Goal: Task Accomplishment & Management: Manage account settings

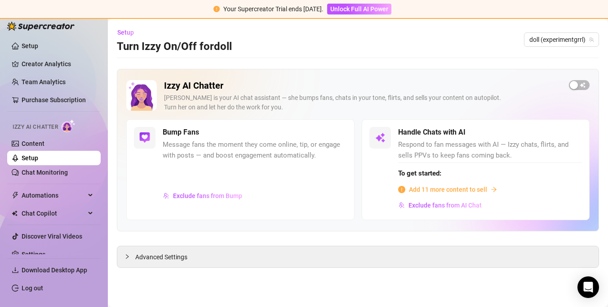
click at [397, 53] on div "Setup Turn Izzy On/Off for doll doll (experimentgrrl)" at bounding box center [358, 39] width 482 height 29
click at [28, 140] on link "Content" at bounding box center [33, 143] width 23 height 7
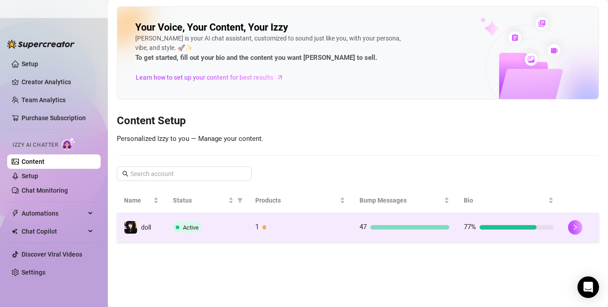
click at [334, 228] on div at bounding box center [304, 227] width 83 height 4
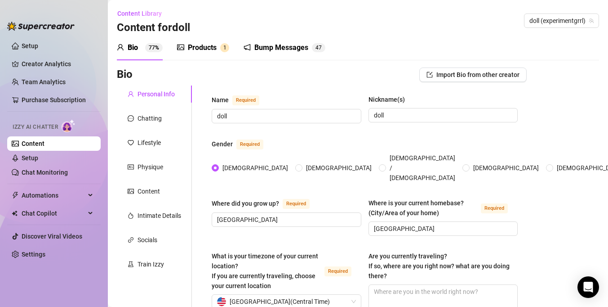
click at [254, 50] on div "Bump Messages 4 7" at bounding box center [285, 47] width 82 height 11
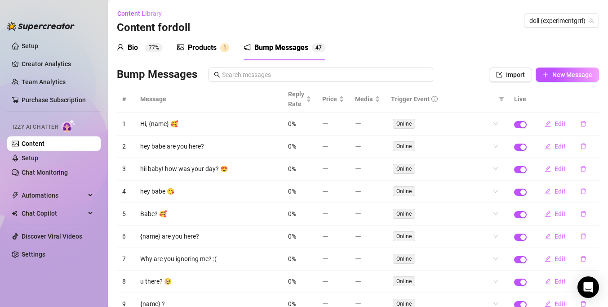
click at [194, 40] on div "Products 1" at bounding box center [203, 47] width 52 height 25
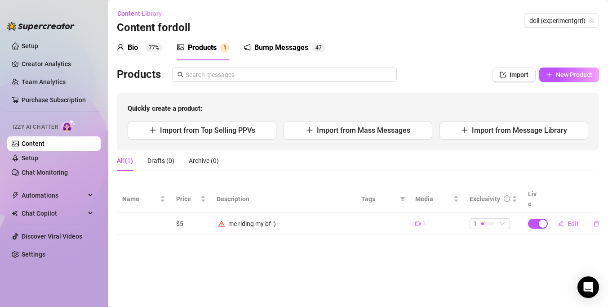
click at [138, 48] on div "Bio 77%" at bounding box center [140, 47] width 46 height 11
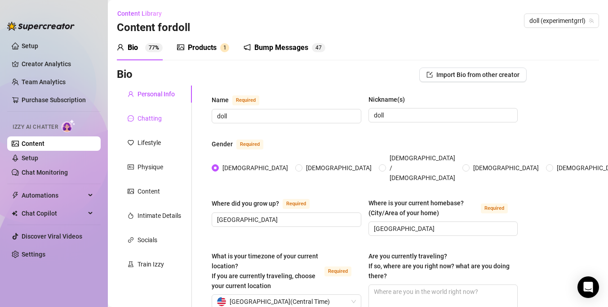
click at [145, 118] on div "Chatting" at bounding box center [150, 118] width 24 height 10
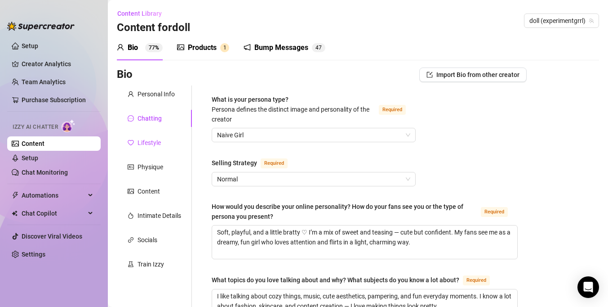
click at [152, 143] on div "Lifestyle" at bounding box center [149, 143] width 23 height 10
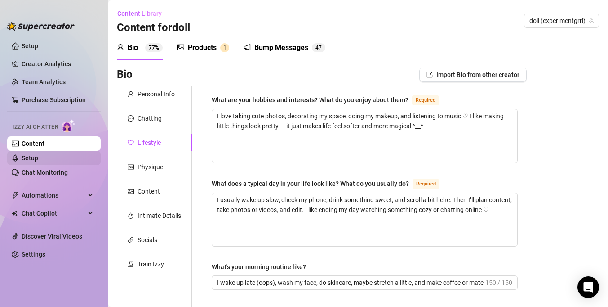
click at [38, 161] on link "Setup" at bounding box center [30, 157] width 17 height 7
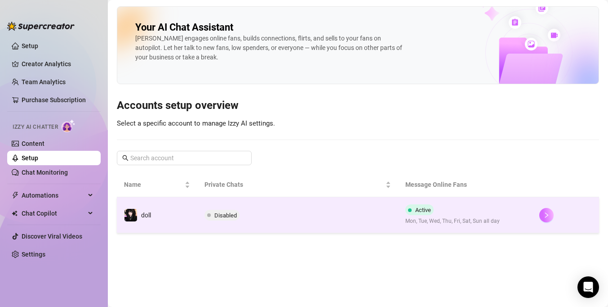
click at [541, 213] on button "button" at bounding box center [546, 215] width 14 height 14
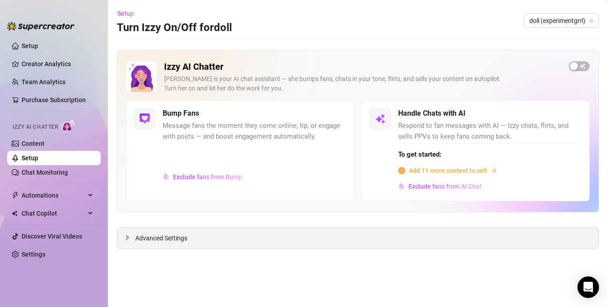
click at [291, 241] on div "Advanced Settings" at bounding box center [357, 237] width 481 height 21
click at [141, 237] on span "Advanced Settings" at bounding box center [161, 238] width 52 height 10
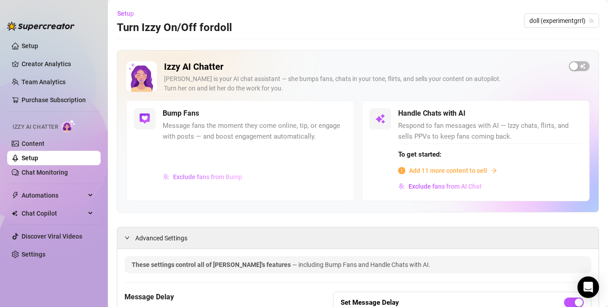
click at [210, 178] on span "Exclude fans from Bump" at bounding box center [207, 176] width 69 height 7
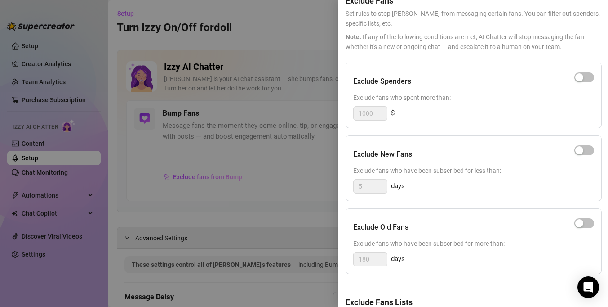
scroll to position [102, 0]
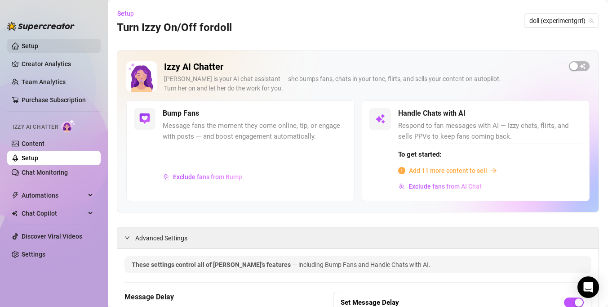
click at [38, 49] on link "Setup" at bounding box center [30, 45] width 17 height 7
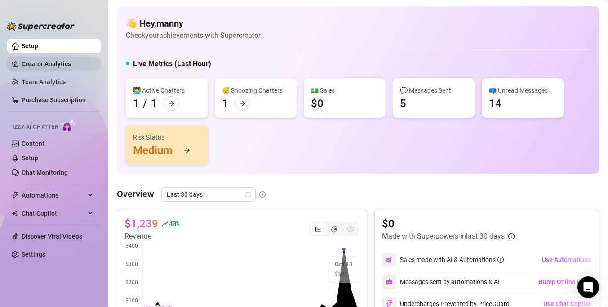
click at [50, 64] on link "Creator Analytics" at bounding box center [58, 64] width 72 height 14
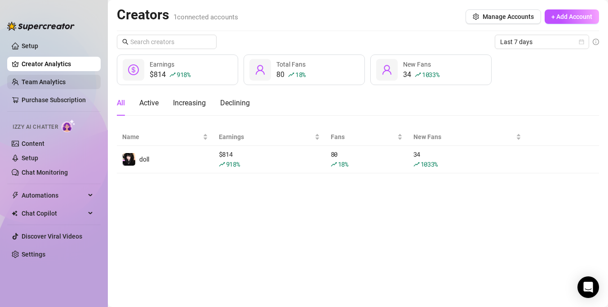
click at [47, 79] on link "Team Analytics" at bounding box center [44, 81] width 44 height 7
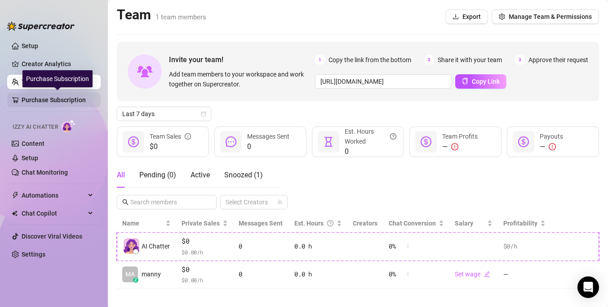
click at [31, 106] on link "Purchase Subscription" at bounding box center [58, 100] width 72 height 14
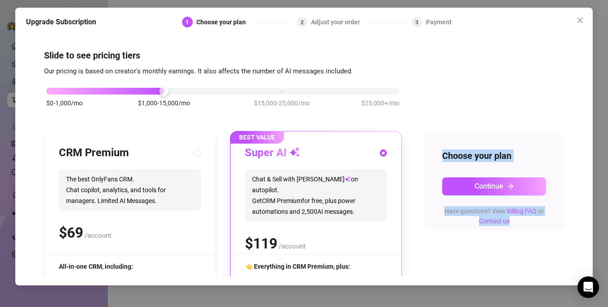
click at [245, 298] on div "Upgrade Subscription 1 Choose your plan 2 Adjust your order 3 Payment Slide to …" at bounding box center [304, 153] width 608 height 307
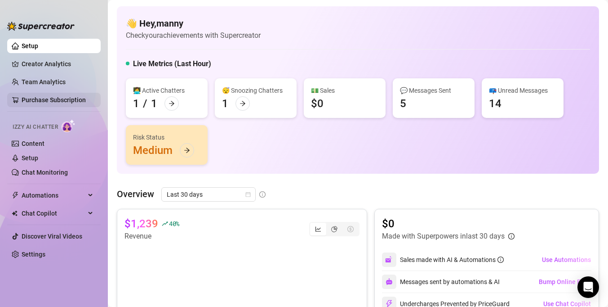
click at [67, 103] on link "Purchase Subscription" at bounding box center [58, 100] width 72 height 14
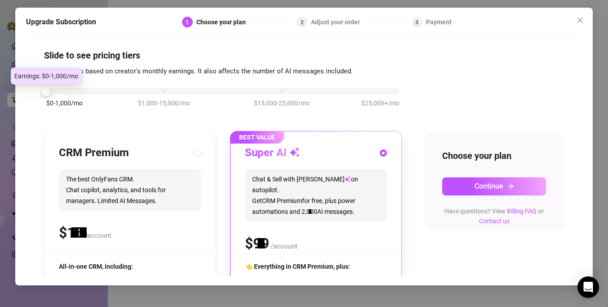
click at [63, 91] on div "$0-1,000/mo $1,000-15,000/mo $15,000-25,000/mo $25,000+/mo" at bounding box center [222, 88] width 353 height 5
click at [57, 92] on div at bounding box center [222, 91] width 353 height 7
click at [64, 92] on div at bounding box center [222, 91] width 353 height 7
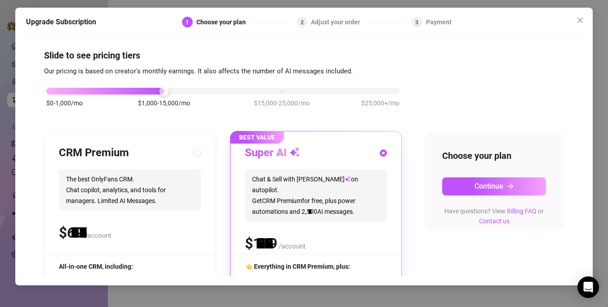
click at [163, 91] on div "$0-1,000/mo $1,000-15,000/mo $15,000-25,000/mo $25,000+/mo" at bounding box center [222, 88] width 353 height 5
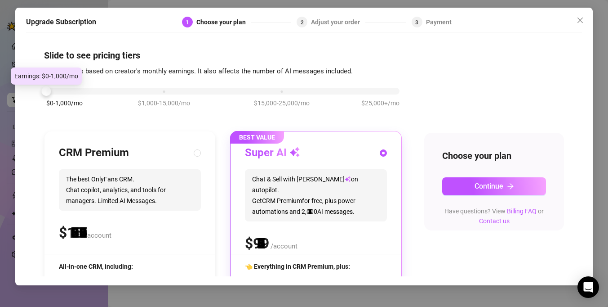
drag, startPoint x: 158, startPoint y: 90, endPoint x: 78, endPoint y: 95, distance: 80.6
click at [78, 95] on div "$0-1,000/mo $1,000-15,000/mo $15,000-25,000/mo $25,000+/mo" at bounding box center [223, 101] width 358 height 51
click at [209, 93] on div at bounding box center [222, 91] width 353 height 7
click at [79, 88] on div "$0-1,000/mo $1,000-15,000/mo $15,000-25,000/mo $25,000+/mo" at bounding box center [222, 88] width 353 height 5
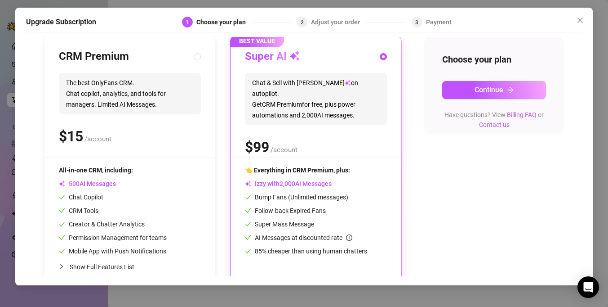
scroll to position [112, 0]
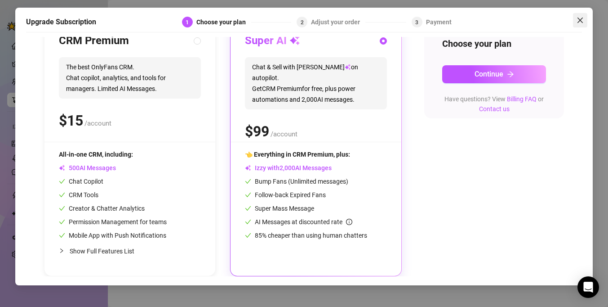
click at [578, 15] on button "Close" at bounding box center [580, 20] width 14 height 14
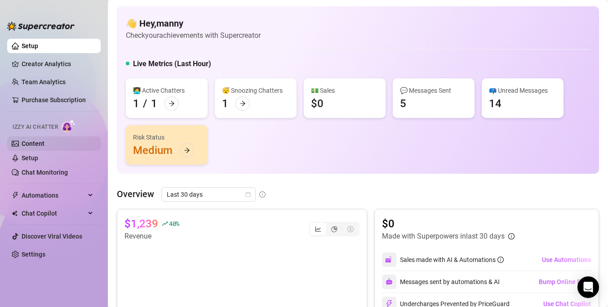
click at [44, 146] on link "Content" at bounding box center [33, 143] width 23 height 7
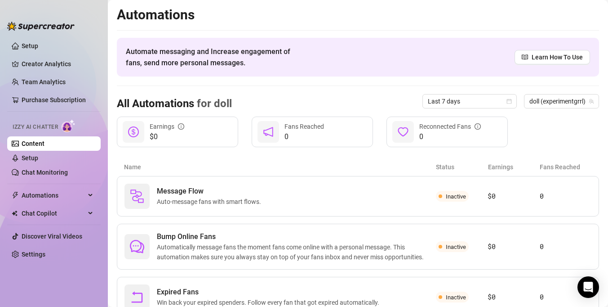
scroll to position [37, 0]
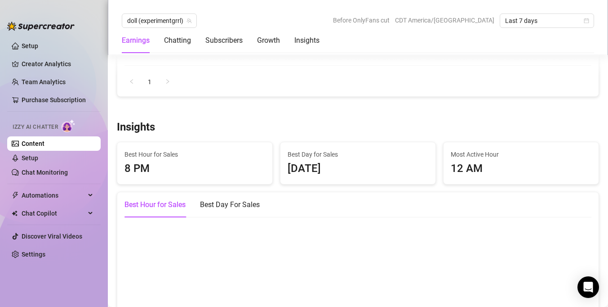
scroll to position [1149, 0]
click at [38, 155] on link "Setup" at bounding box center [30, 157] width 17 height 7
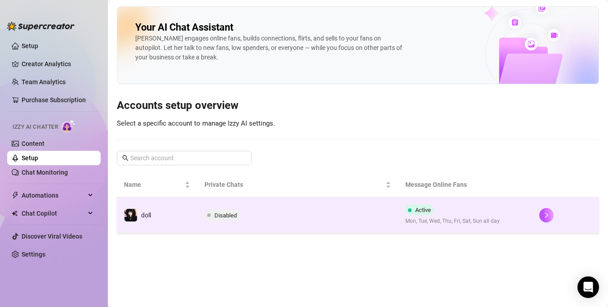
click at [479, 209] on div "Active Mon, Tue, Wed, Thu, Fri, Sat, Sun all day" at bounding box center [452, 214] width 94 height 21
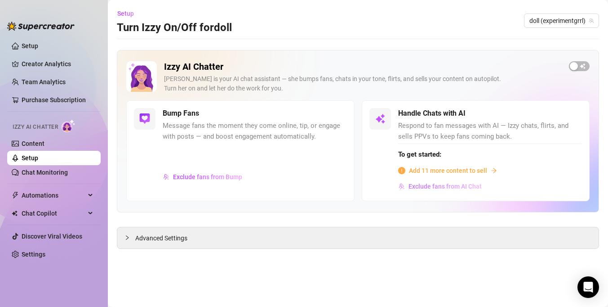
click at [445, 187] on span "Exclude fans from AI Chat" at bounding box center [445, 185] width 73 height 7
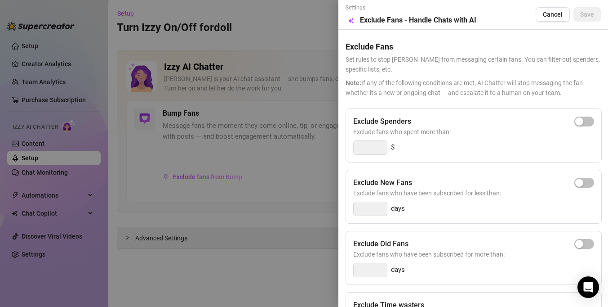
click at [291, 207] on div at bounding box center [304, 153] width 608 height 307
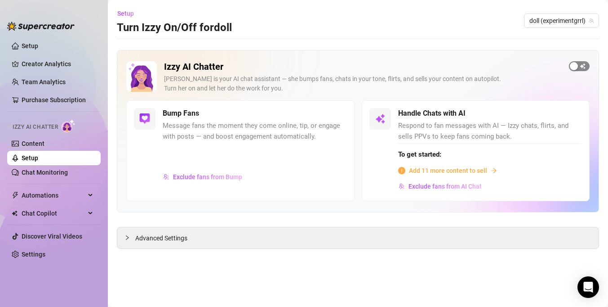
click at [578, 63] on div "button" at bounding box center [574, 66] width 8 height 8
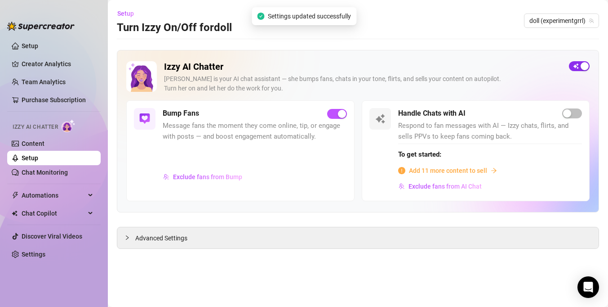
click at [578, 63] on span "button" at bounding box center [579, 66] width 21 height 10
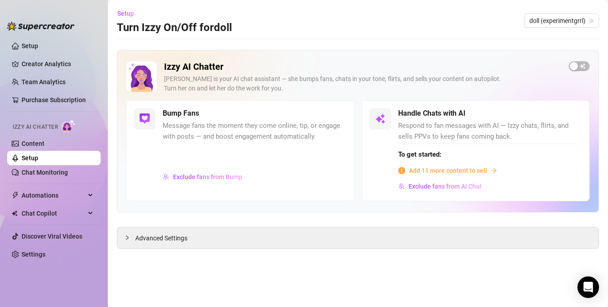
click at [298, 222] on div "Izzy AI Chatter [PERSON_NAME] is your AI chat assistant — she bumps fans, chats…" at bounding box center [358, 149] width 482 height 199
click at [300, 237] on div "Advanced Settings" at bounding box center [357, 237] width 481 height 21
click at [168, 238] on span "Advanced Settings" at bounding box center [161, 238] width 52 height 10
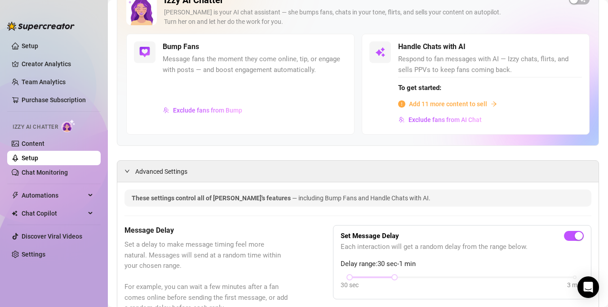
scroll to position [64, 0]
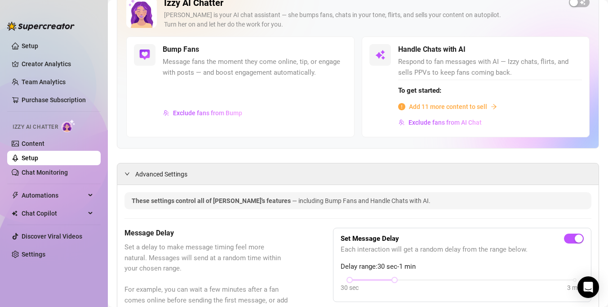
click at [435, 107] on span "Add 11 more content to sell" at bounding box center [448, 107] width 78 height 10
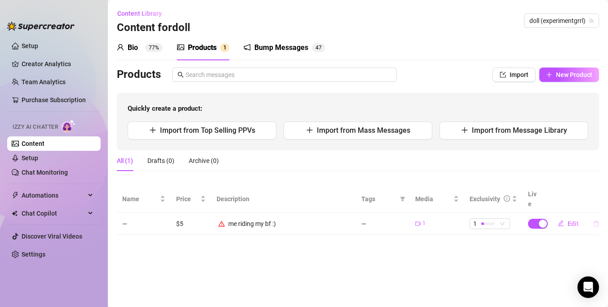
click at [594, 220] on icon "delete" at bounding box center [596, 223] width 5 height 6
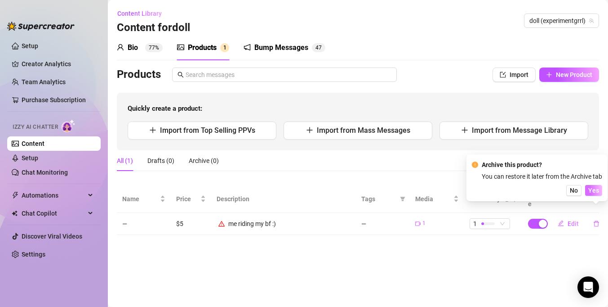
click at [595, 191] on span "Yes" at bounding box center [593, 190] width 11 height 7
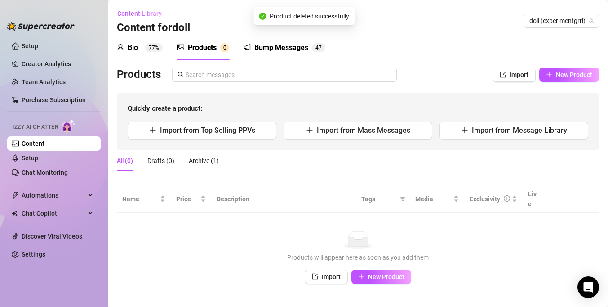
click at [283, 53] on div "Bump Messages" at bounding box center [281, 47] width 54 height 11
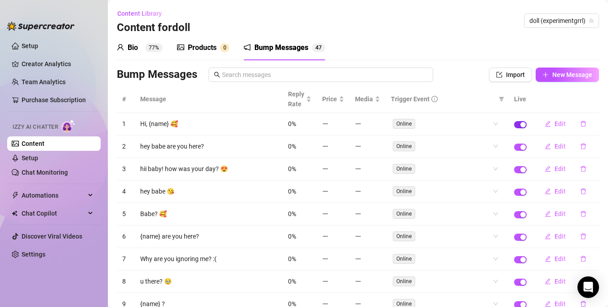
click at [522, 126] on div "button" at bounding box center [523, 124] width 5 height 5
click at [519, 148] on span "button" at bounding box center [520, 146] width 13 height 7
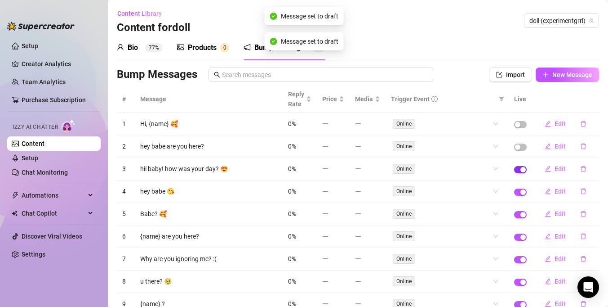
click at [520, 168] on button "button" at bounding box center [520, 169] width 13 height 7
click at [519, 193] on span "button" at bounding box center [520, 191] width 13 height 7
click at [519, 217] on span "button" at bounding box center [520, 214] width 13 height 7
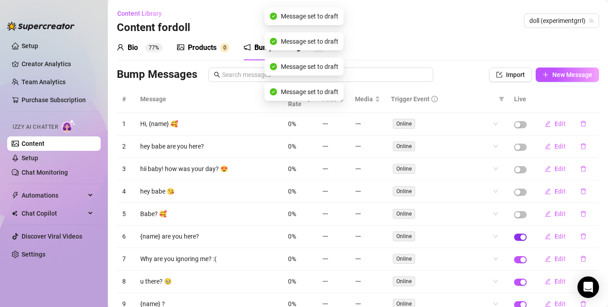
click at [520, 237] on span "button" at bounding box center [520, 236] width 13 height 7
click at [520, 258] on span "button" at bounding box center [520, 259] width 13 height 7
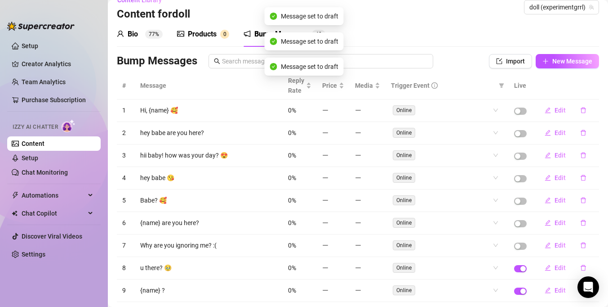
scroll to position [71, 0]
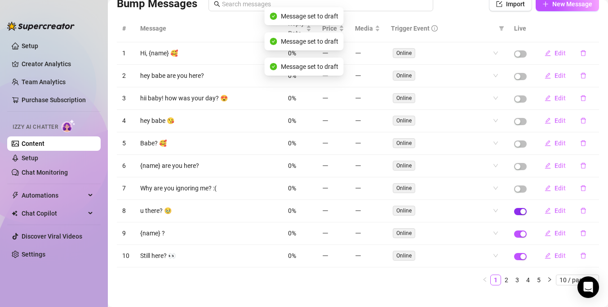
click at [518, 212] on span "button" at bounding box center [520, 211] width 13 height 7
click at [519, 235] on span "button" at bounding box center [520, 233] width 13 height 7
click at [522, 254] on div "button" at bounding box center [523, 256] width 5 height 5
click at [503, 284] on link "2" at bounding box center [507, 280] width 10 height 10
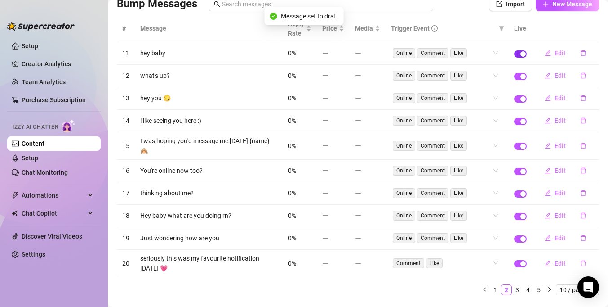
click at [516, 54] on span "button" at bounding box center [520, 53] width 13 height 7
click at [520, 75] on span "button" at bounding box center [520, 76] width 13 height 7
click at [520, 100] on span "button" at bounding box center [520, 98] width 13 height 7
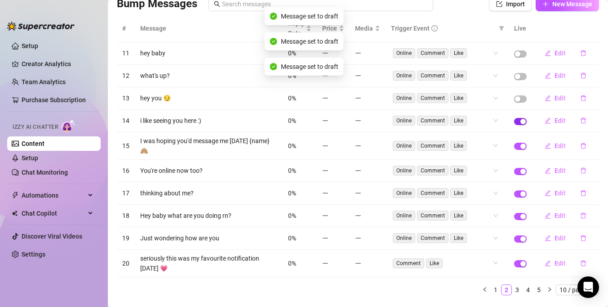
click at [520, 120] on span "button" at bounding box center [520, 121] width 13 height 7
click at [519, 142] on span "button" at bounding box center [520, 145] width 13 height 7
click at [519, 169] on span "button" at bounding box center [520, 171] width 13 height 7
click at [521, 191] on div "button" at bounding box center [523, 193] width 5 height 5
click at [522, 214] on div "button" at bounding box center [523, 216] width 5 height 5
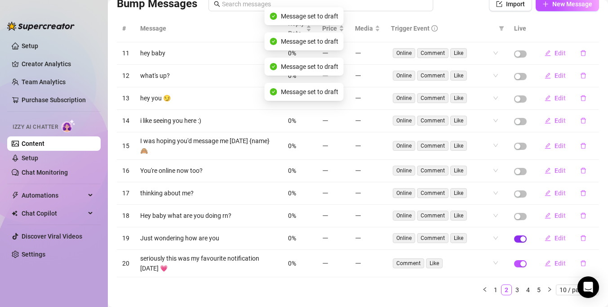
click at [520, 235] on button "button" at bounding box center [520, 238] width 13 height 7
click at [517, 260] on span "button" at bounding box center [520, 263] width 13 height 7
click at [560, 285] on span "10 / page" at bounding box center [578, 290] width 36 height 10
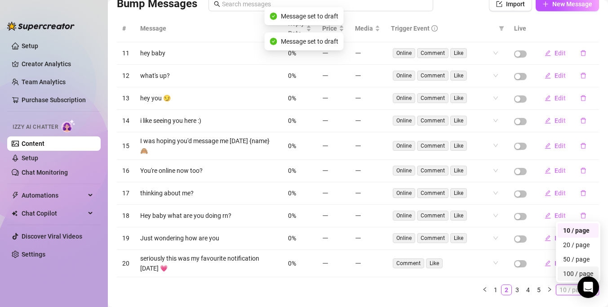
click at [570, 270] on div "100 / page" at bounding box center [578, 273] width 30 height 10
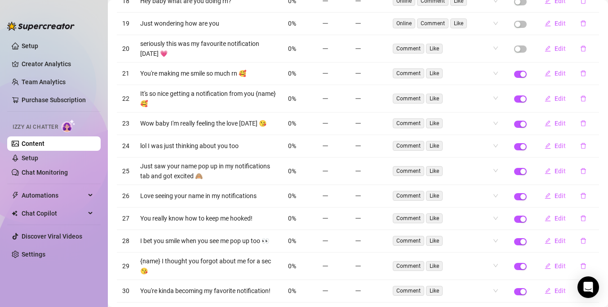
scroll to position [512, 0]
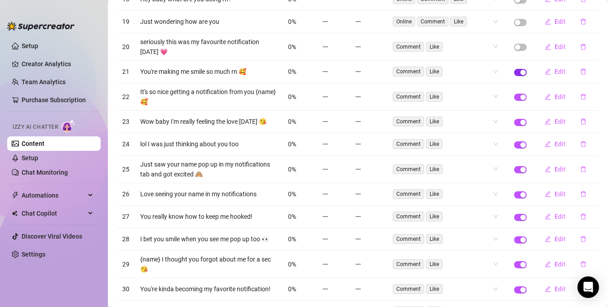
click at [518, 69] on span "button" at bounding box center [520, 72] width 13 height 7
click at [519, 94] on span "button" at bounding box center [520, 96] width 13 height 7
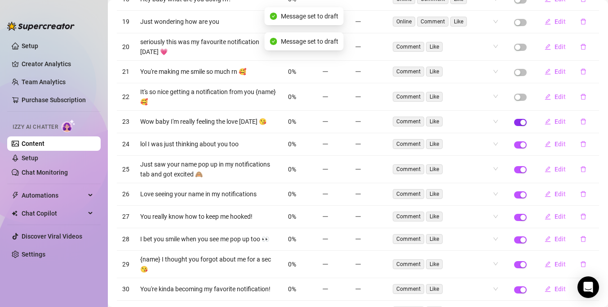
click at [518, 119] on span "button" at bounding box center [520, 122] width 13 height 7
click at [517, 141] on span "button" at bounding box center [520, 144] width 13 height 7
click at [520, 166] on span "button" at bounding box center [520, 169] width 13 height 7
click at [521, 192] on div "button" at bounding box center [523, 194] width 5 height 5
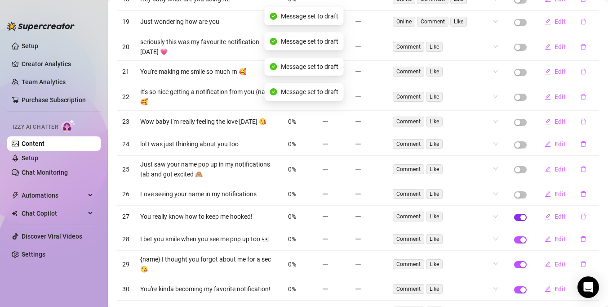
click at [521, 214] on span "button" at bounding box center [520, 217] width 13 height 7
click at [521, 237] on div "button" at bounding box center [523, 239] width 5 height 5
click at [522, 262] on div "button" at bounding box center [523, 264] width 5 height 5
click at [520, 286] on span "button" at bounding box center [520, 289] width 13 height 7
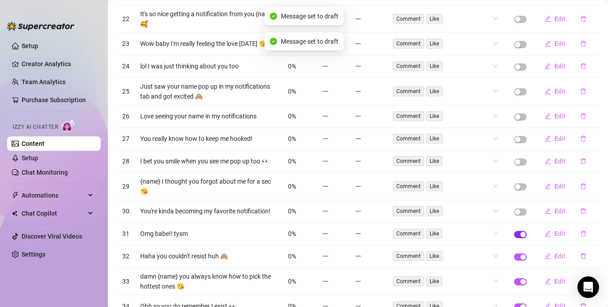
click at [519, 231] on span "button" at bounding box center [520, 234] width 13 height 7
click at [519, 253] on span "button" at bounding box center [520, 256] width 13 height 7
click at [518, 278] on span "button" at bounding box center [520, 281] width 13 height 7
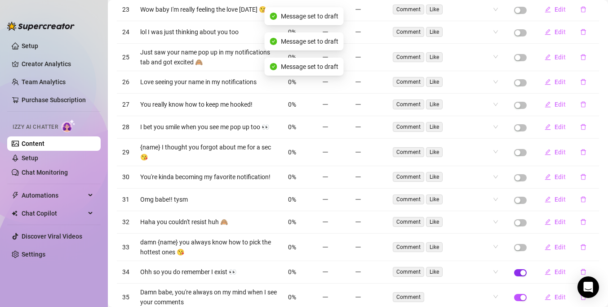
click at [521, 270] on div "button" at bounding box center [523, 272] width 5 height 5
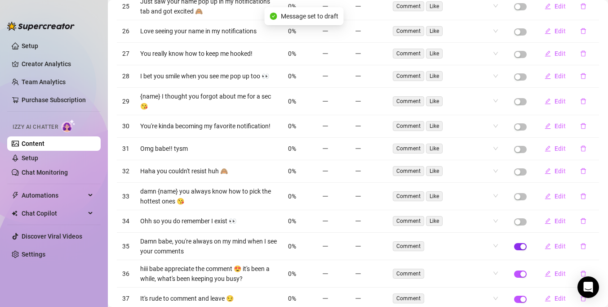
click at [519, 243] on span "button" at bounding box center [520, 246] width 13 height 7
click at [520, 270] on button "button" at bounding box center [520, 273] width 13 height 7
click at [520, 295] on span "button" at bounding box center [520, 298] width 13 height 7
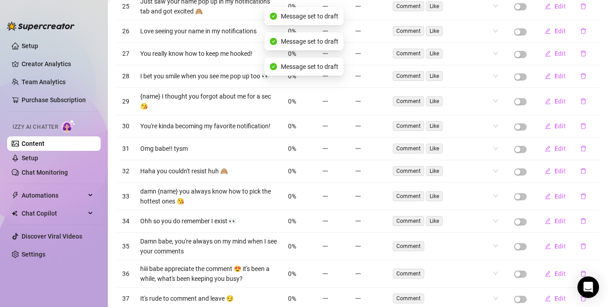
scroll to position [749, 0]
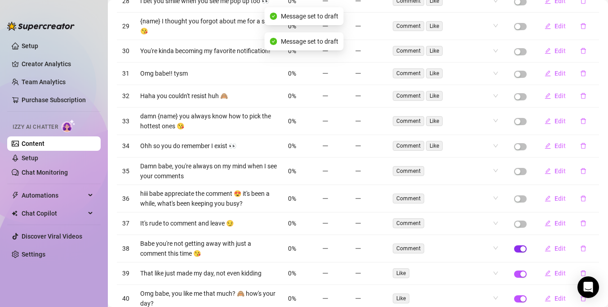
click at [517, 245] on span "button" at bounding box center [520, 248] width 13 height 7
click at [520, 270] on button "button" at bounding box center [520, 273] width 13 height 7
click at [521, 296] on div "button" at bounding box center [523, 298] width 5 height 5
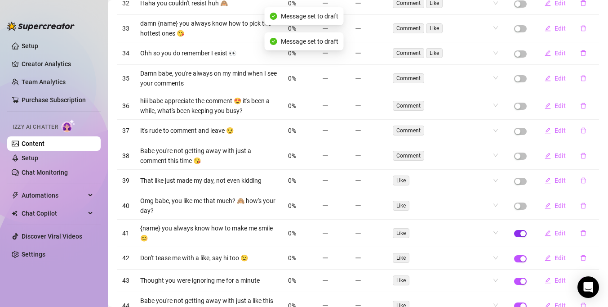
click at [521, 230] on button "button" at bounding box center [520, 233] width 13 height 7
click at [521, 255] on button "button" at bounding box center [520, 258] width 13 height 7
click at [521, 277] on button "button" at bounding box center [520, 280] width 13 height 7
click at [519, 302] on span "button" at bounding box center [520, 305] width 13 height 7
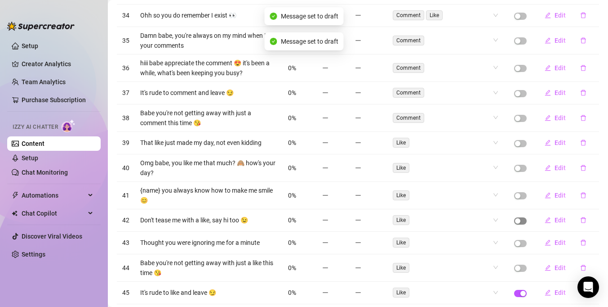
scroll to position [905, 0]
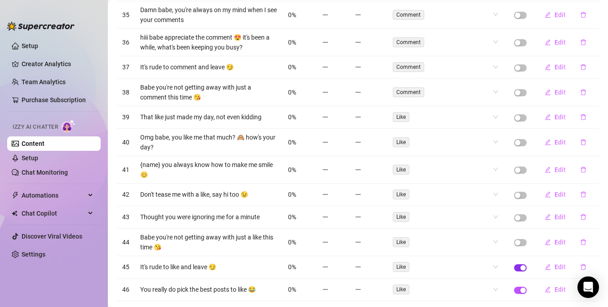
click at [520, 264] on span "button" at bounding box center [520, 267] width 13 height 7
click at [520, 286] on button "button" at bounding box center [520, 289] width 13 height 7
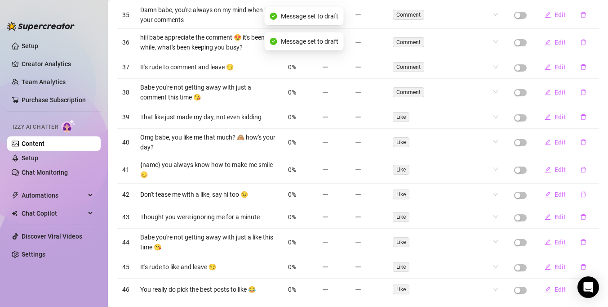
click at [520, 306] on span "button" at bounding box center [520, 312] width 13 height 7
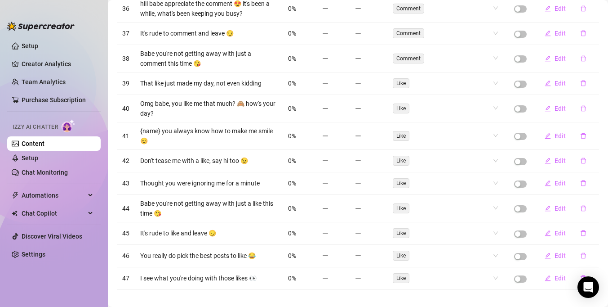
scroll to position [0, 0]
